Goal: Transaction & Acquisition: Purchase product/service

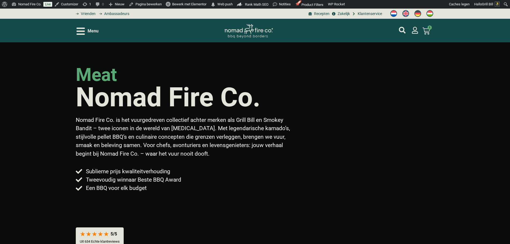
click at [88, 32] on span "Menu" at bounding box center [93, 31] width 11 height 6
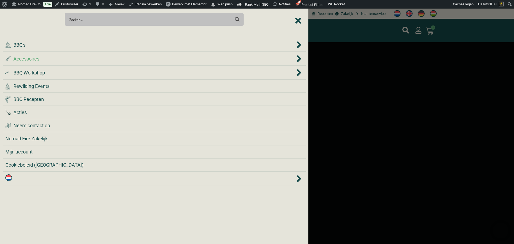
click at [99, 52] on li ".st0 { fill: #2c4a4e; } .st1 { fill: url(#Naamloos_verloop_2); } .st2 { fill: #…" at bounding box center [154, 59] width 303 height 14
click at [101, 47] on div ".cls-1 { fill: #042e2c; } BBQ's" at bounding box center [150, 44] width 290 height 7
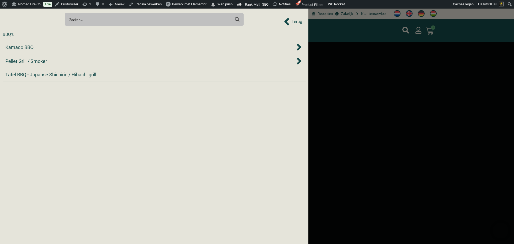
click at [101, 47] on div "Kamado BBQ" at bounding box center [150, 47] width 290 height 7
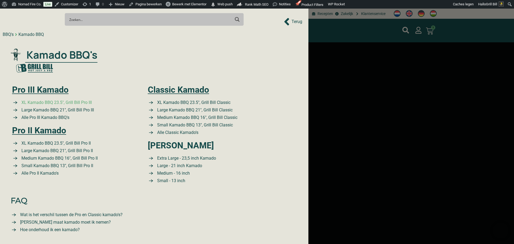
click at [64, 103] on span "XL Kamado BBQ 23.5″, Grill Bill Pro III" at bounding box center [56, 102] width 72 height 6
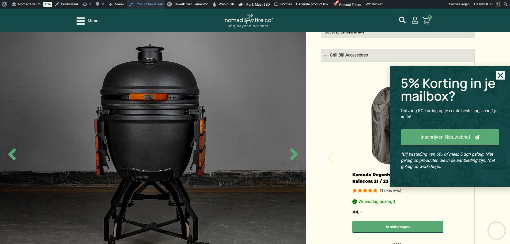
scroll to position [375, 0]
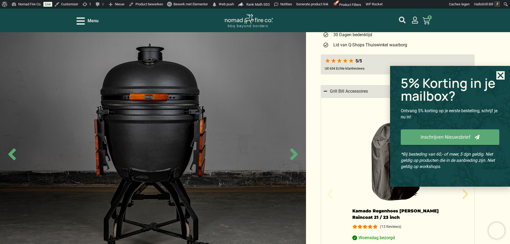
click at [500, 75] on use "Close" at bounding box center [501, 76] width 6 height 6
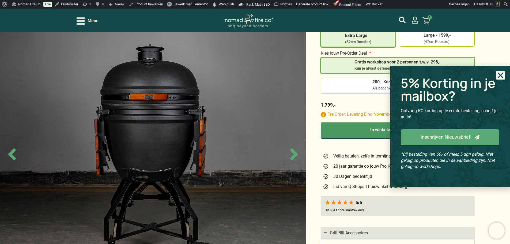
scroll to position [241, 0]
